Goal: Task Accomplishment & Management: Complete application form

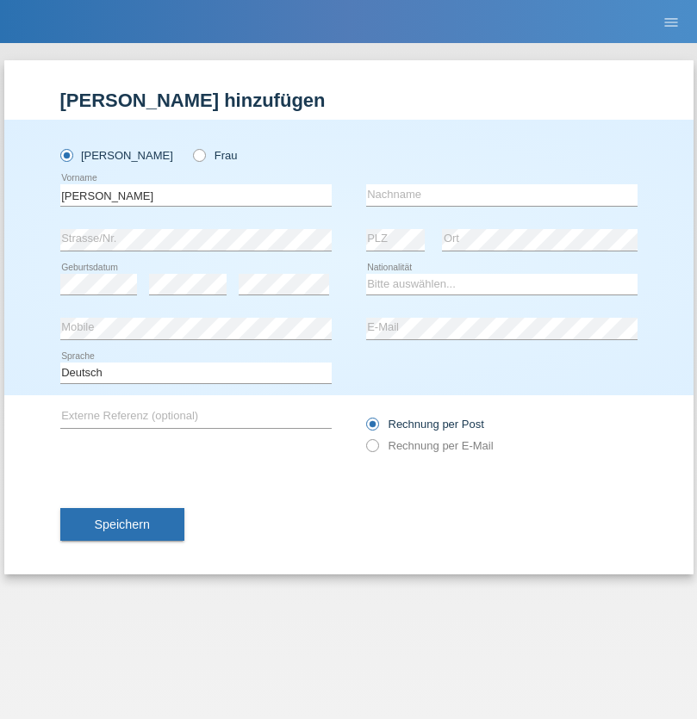
type input "[PERSON_NAME]"
click at [501, 195] on input "text" at bounding box center [501, 195] width 271 height 22
type input "Volkart"
select select "CH"
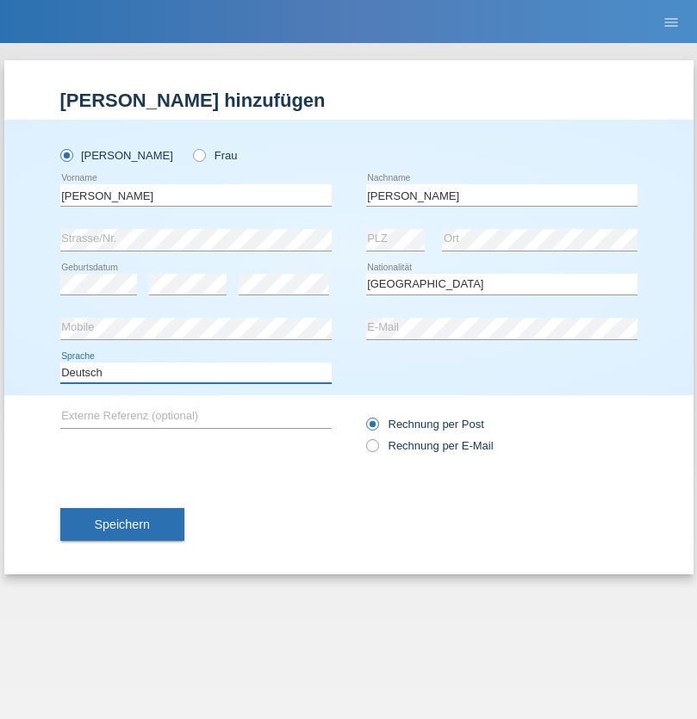
select select "en"
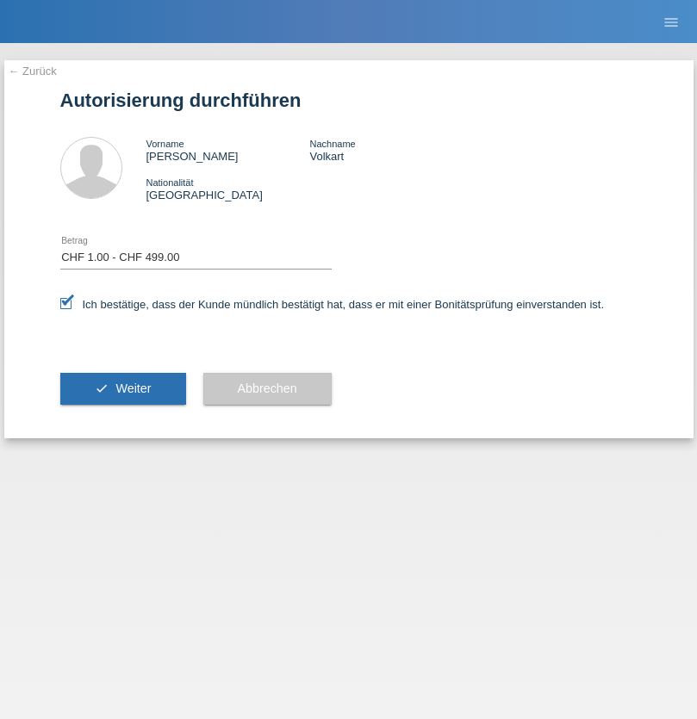
select select "1"
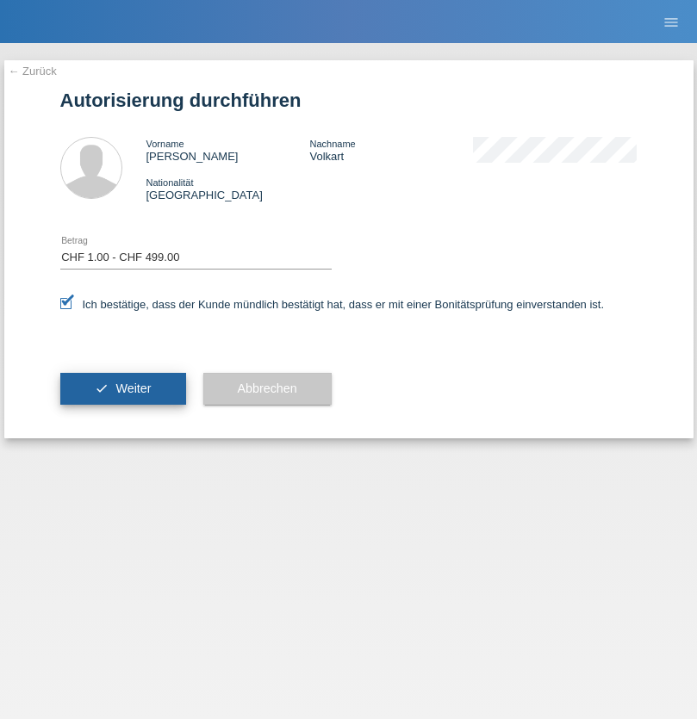
click at [122, 389] on span "Weiter" at bounding box center [132, 389] width 35 height 14
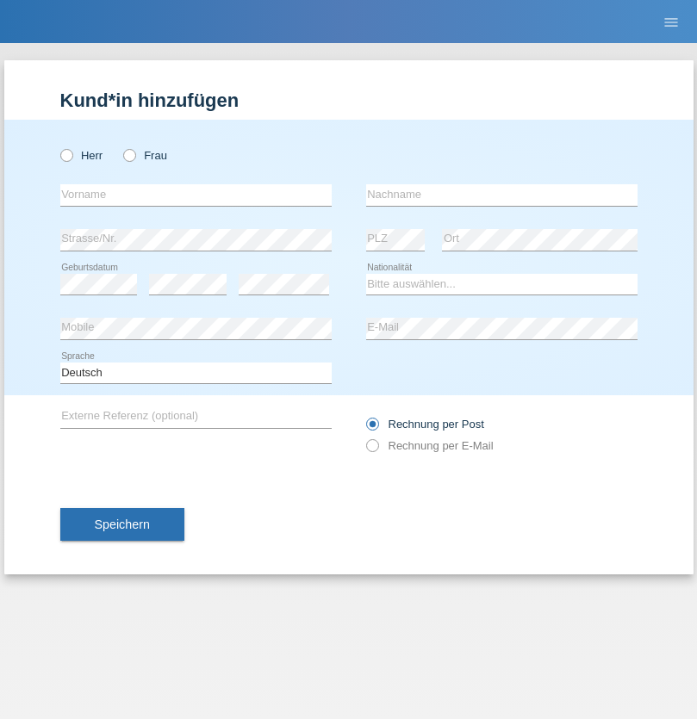
radio input "true"
click at [196, 195] on input "text" at bounding box center [195, 195] width 271 height 22
type input "Roland"
click at [501, 195] on input "text" at bounding box center [501, 195] width 271 height 22
type input "Rueegger"
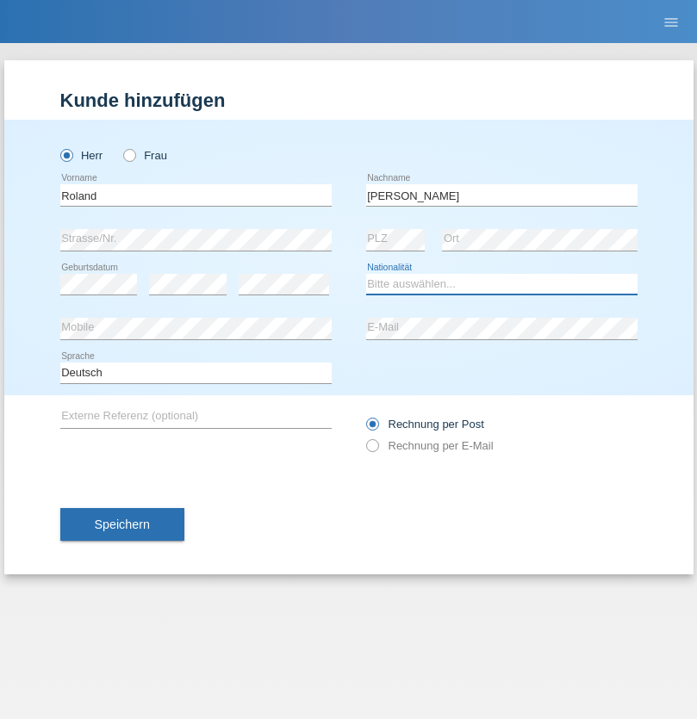
select select "CH"
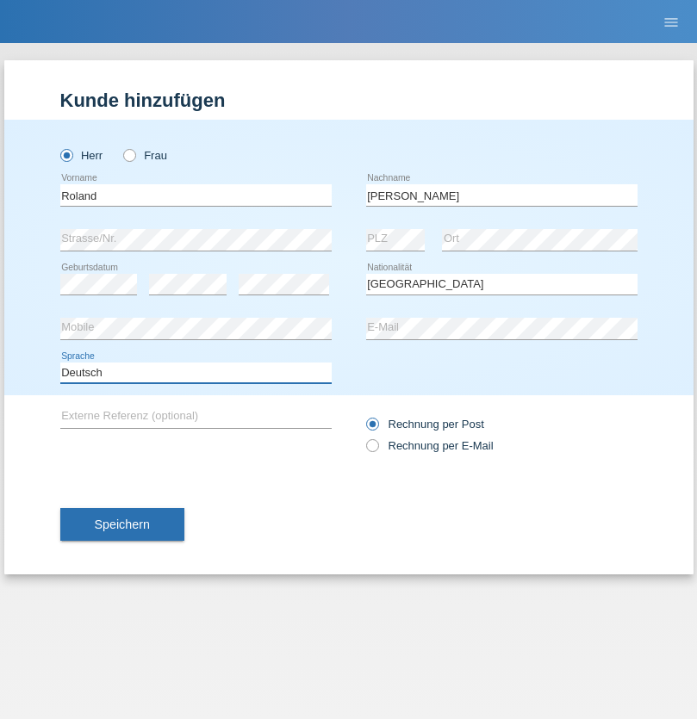
select select "en"
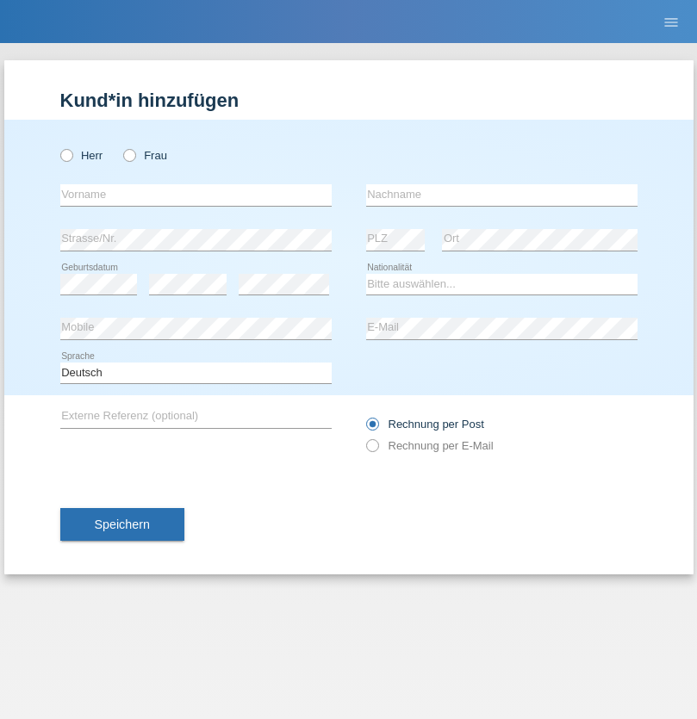
radio input "true"
select select "RS"
select select "C"
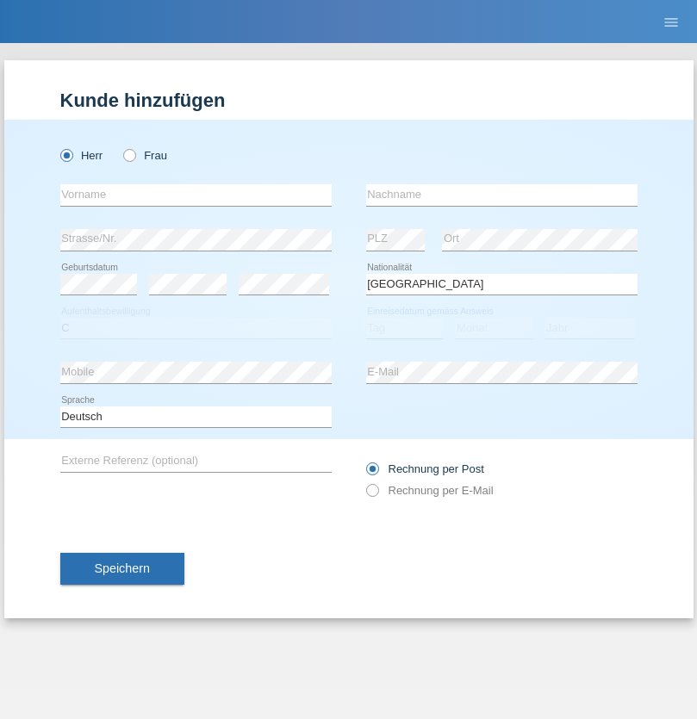
select select "08"
select select "10"
select select "2006"
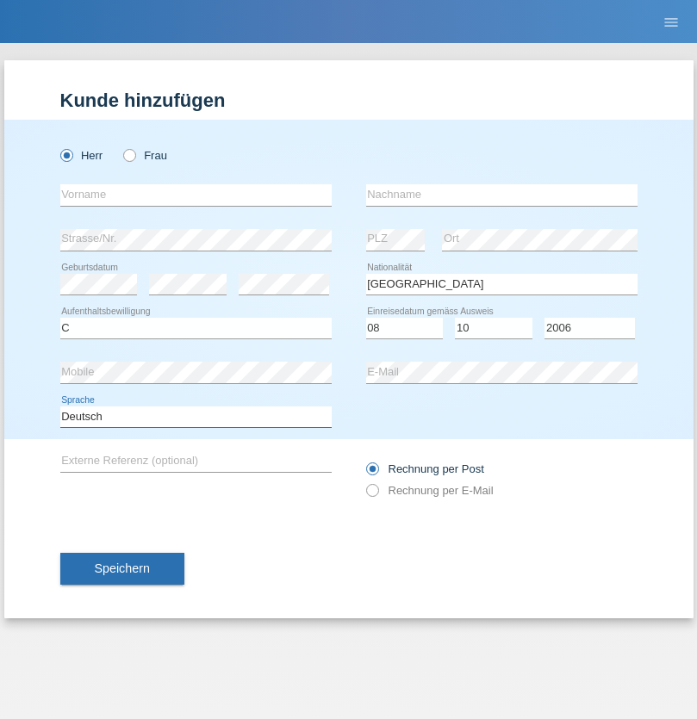
select select "en"
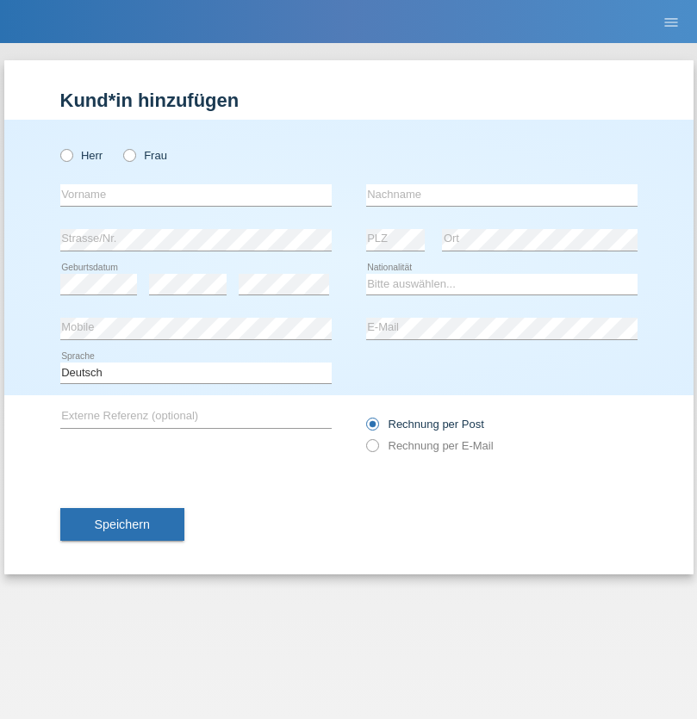
radio input "true"
click at [196, 195] on input "text" at bounding box center [195, 195] width 271 height 22
type input "Sladjan"
click at [501, 195] on input "text" at bounding box center [501, 195] width 271 height 22
type input "Pejic"
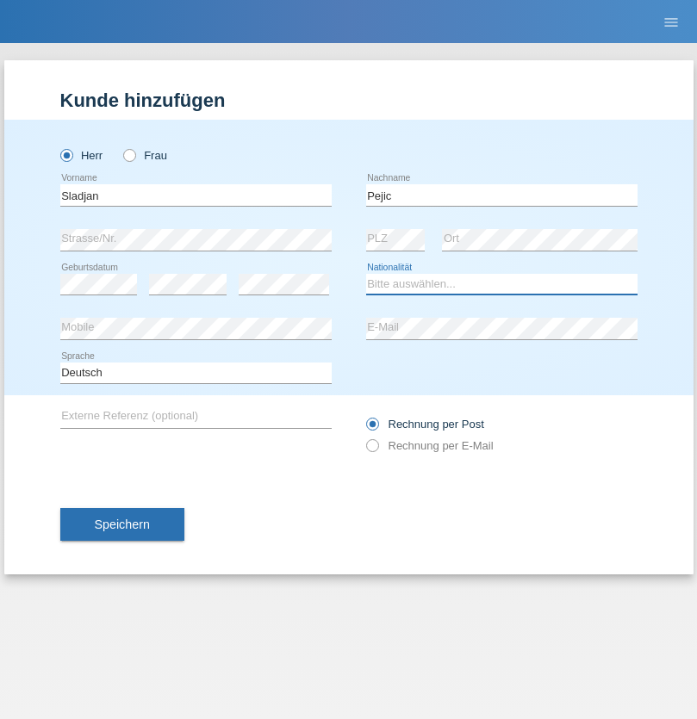
select select "CH"
radio input "true"
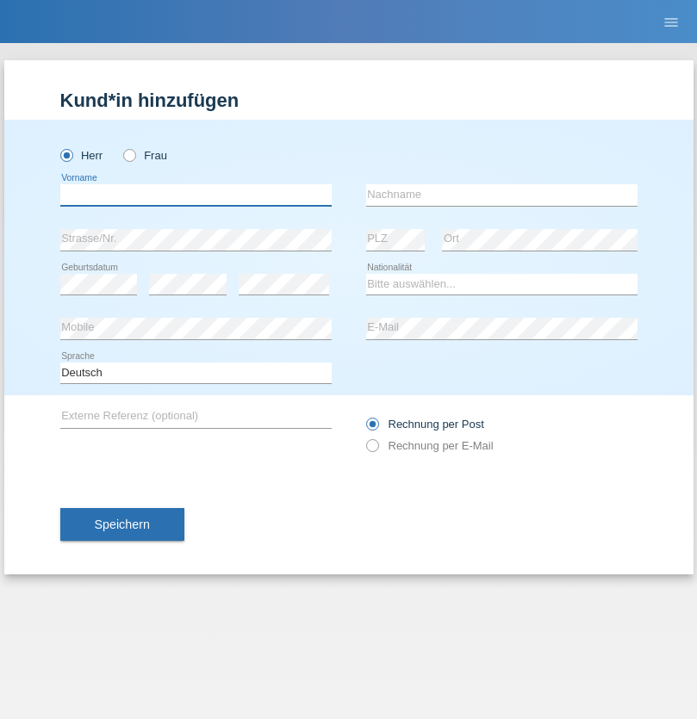
click at [196, 195] on input "text" at bounding box center [195, 195] width 271 height 22
type input "Mohammad Qais"
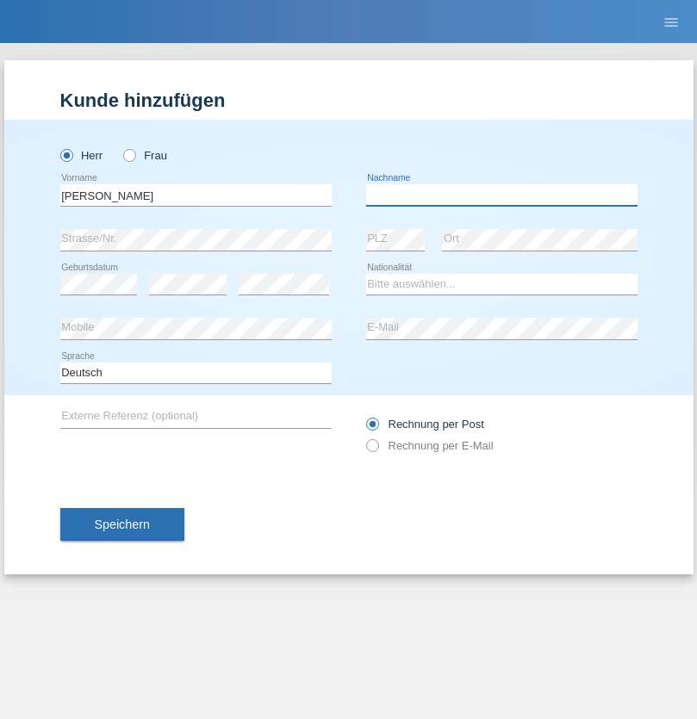
click at [501, 195] on input "text" at bounding box center [501, 195] width 271 height 22
type input "Nemani"
select select "AF"
select select "C"
select select "02"
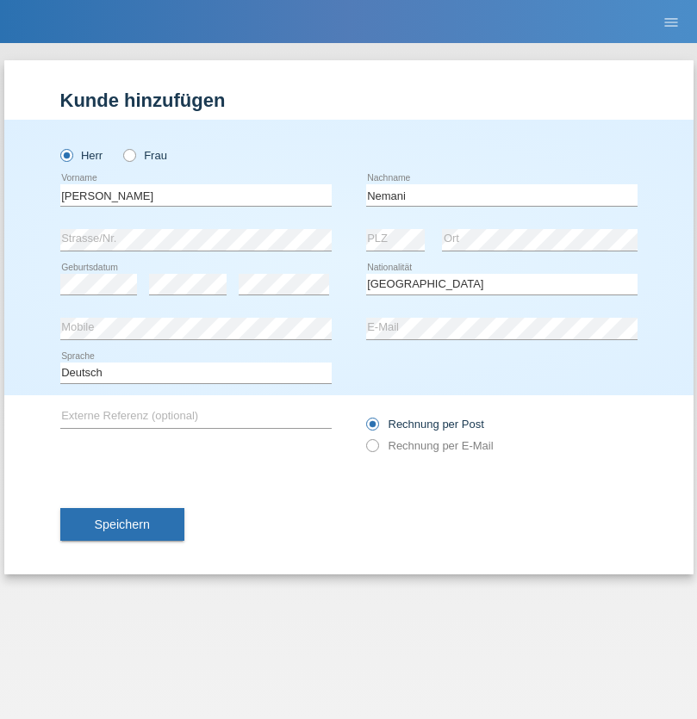
select select "01"
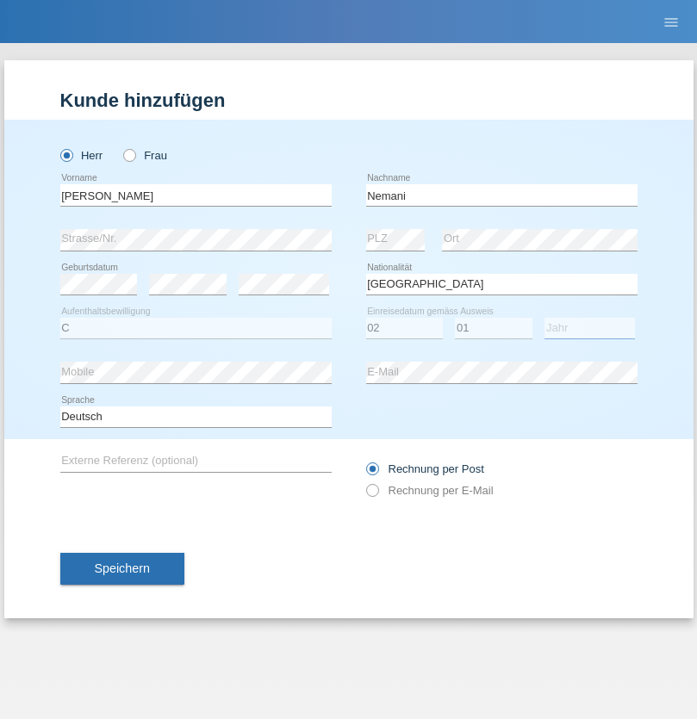
select select "2021"
